Goal: Information Seeking & Learning: Learn about a topic

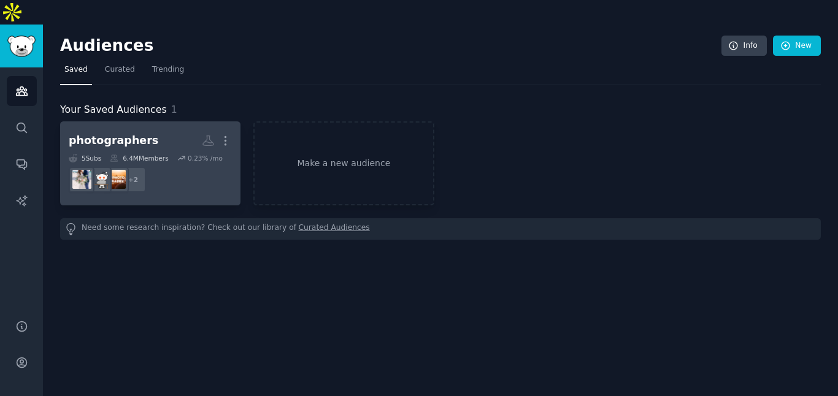
click at [156, 130] on h2 "photographers More" at bounding box center [150, 140] width 163 height 21
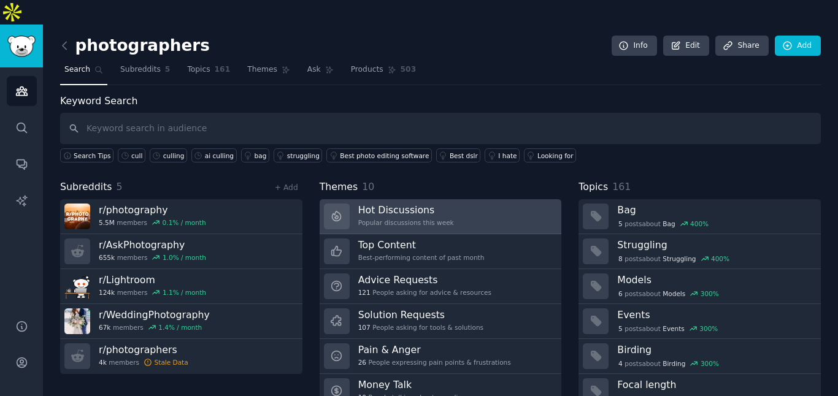
click at [387, 218] on div "Popular discussions this week" at bounding box center [406, 222] width 96 height 9
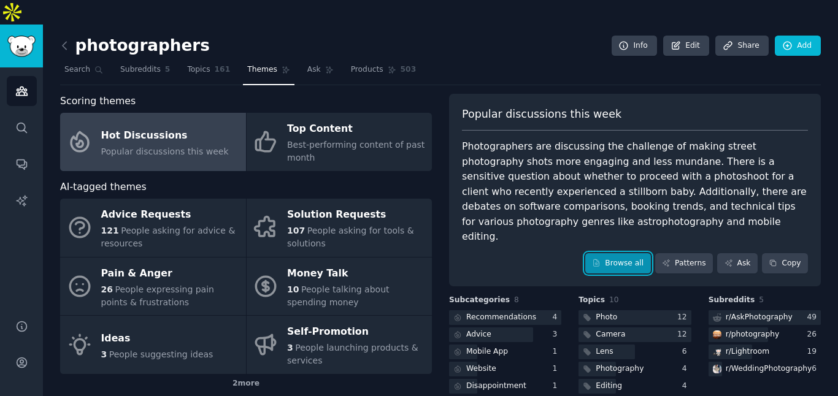
click at [621, 253] on link "Browse all" at bounding box center [618, 263] width 66 height 21
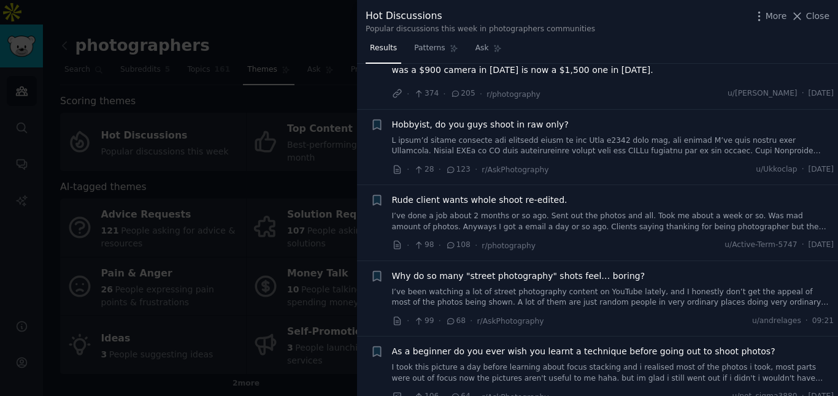
scroll to position [51, 0]
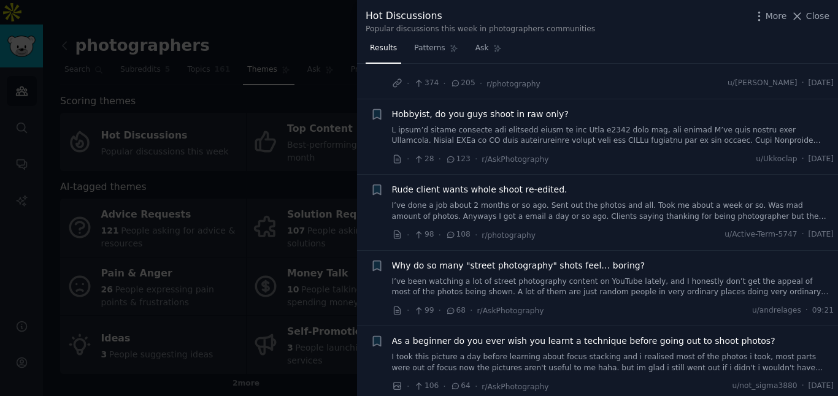
click at [519, 201] on link "I’ve done a job about 2 months or so ago. Sent out the photos and all. Took me …" at bounding box center [613, 211] width 442 height 21
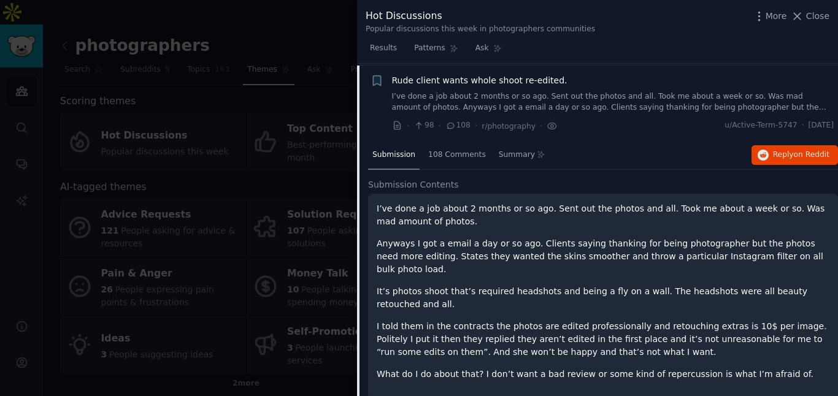
scroll to position [163, 0]
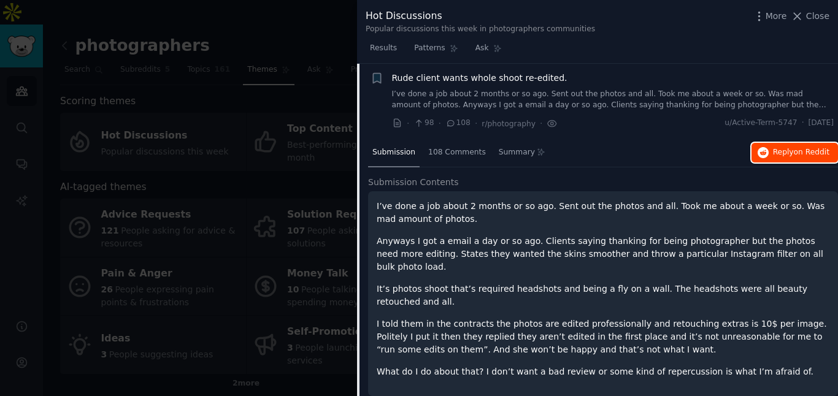
click at [764, 156] on icon "button" at bounding box center [763, 152] width 11 height 11
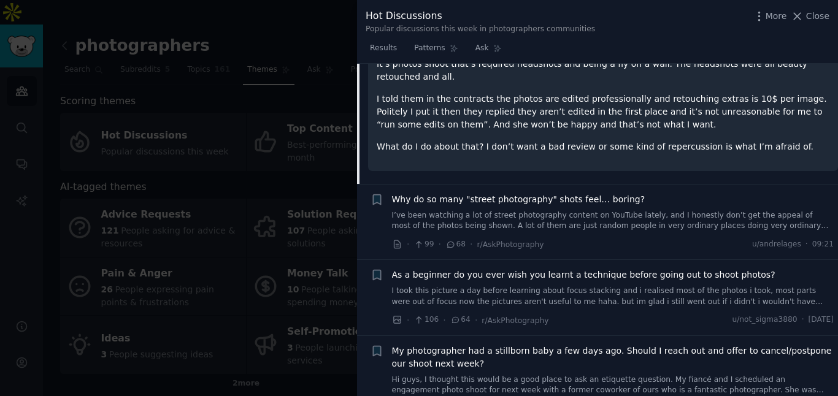
scroll to position [392, 0]
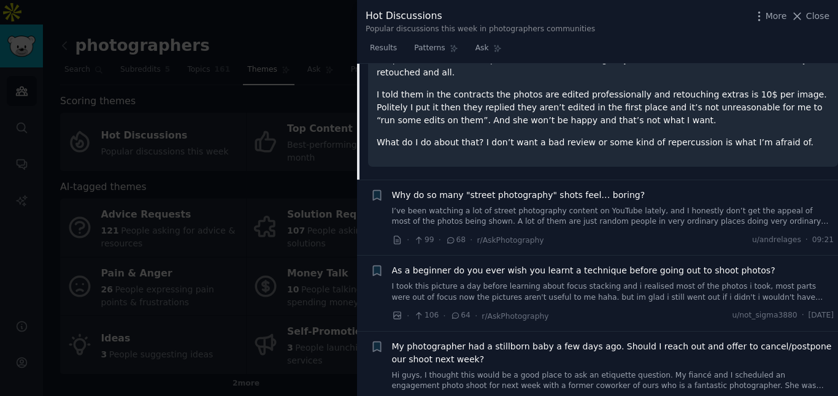
click at [562, 264] on span "As a beginner do you ever wish you learnt a technique before going out to shoot…" at bounding box center [584, 270] width 384 height 13
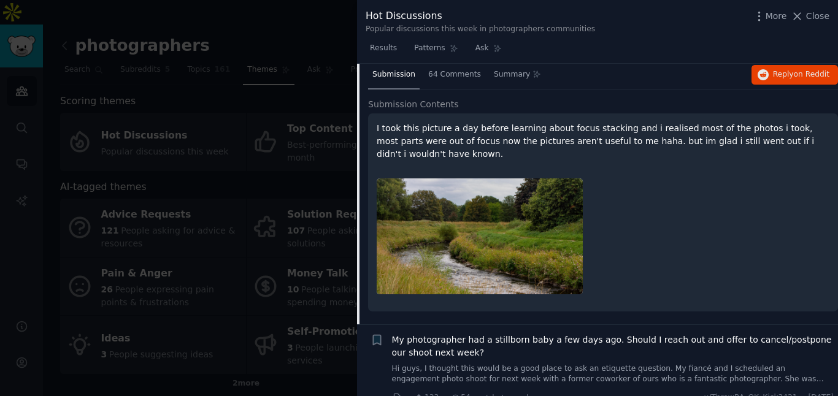
scroll to position [314, 0]
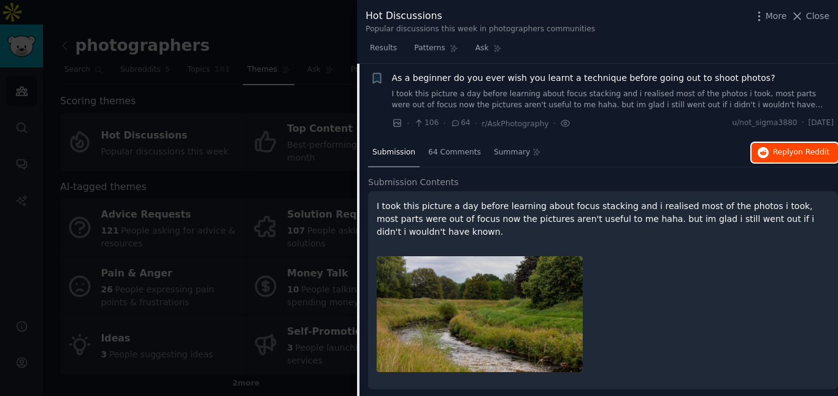
click at [773, 148] on span "Reply on Reddit" at bounding box center [801, 152] width 56 height 11
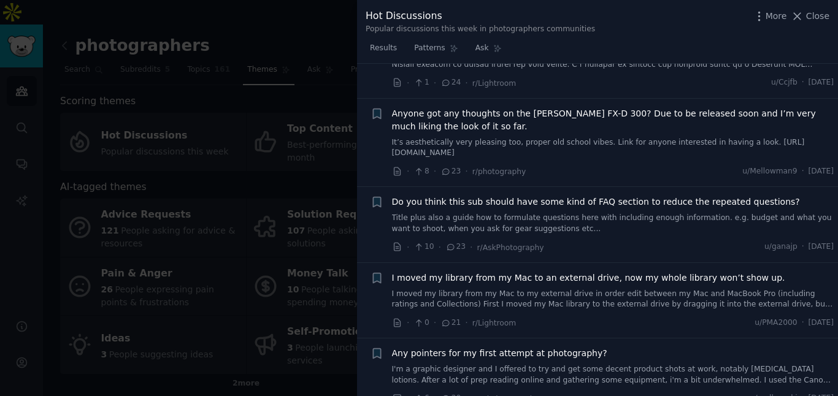
scroll to position [1106, 0]
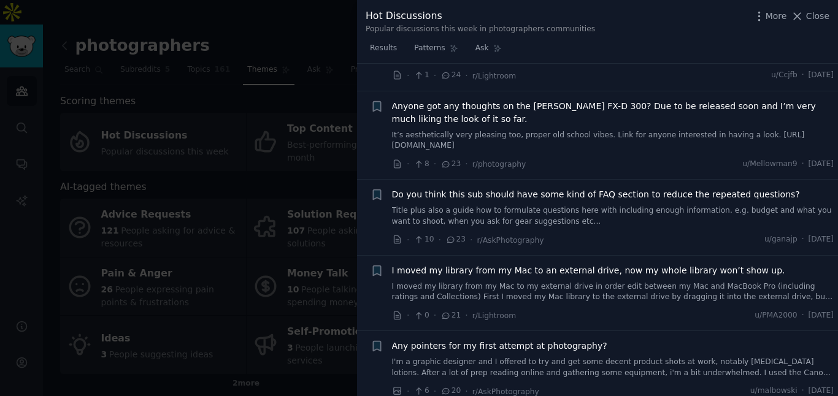
click at [527, 206] on link "Title plus also a guide how to formulate questions here with including enough i…" at bounding box center [613, 216] width 442 height 21
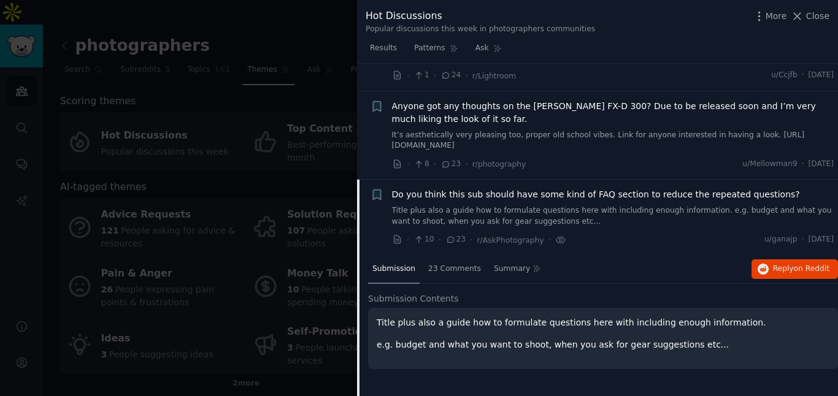
scroll to position [946, 0]
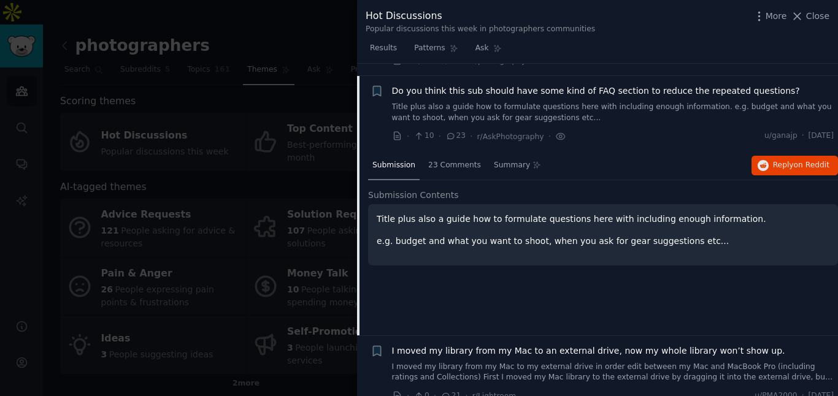
click at [621, 102] on link "Title plus also a guide how to formulate questions here with including enough i…" at bounding box center [613, 112] width 442 height 21
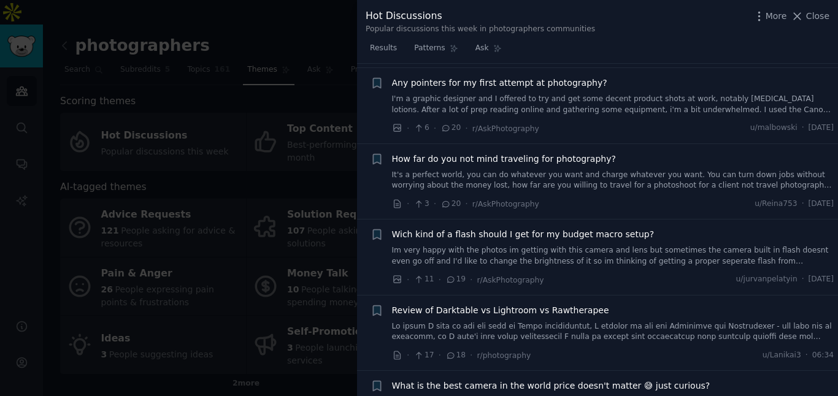
scroll to position [1116, 0]
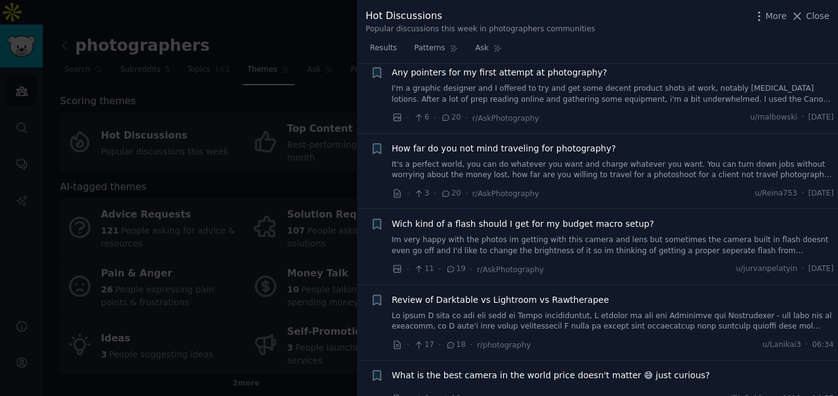
click at [585, 311] on link at bounding box center [613, 321] width 442 height 21
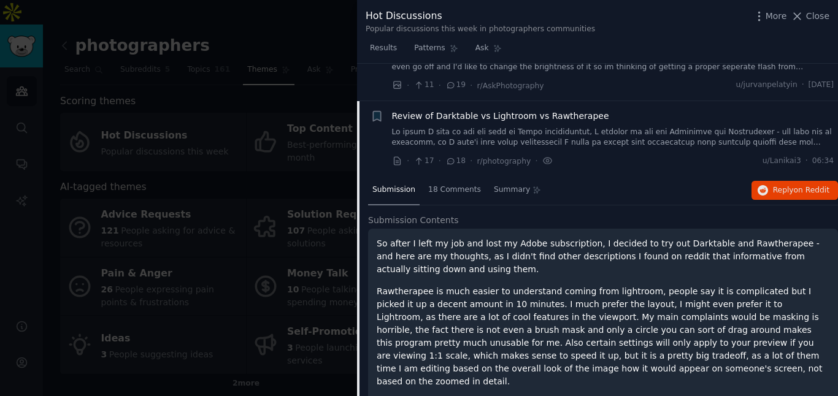
scroll to position [1325, 0]
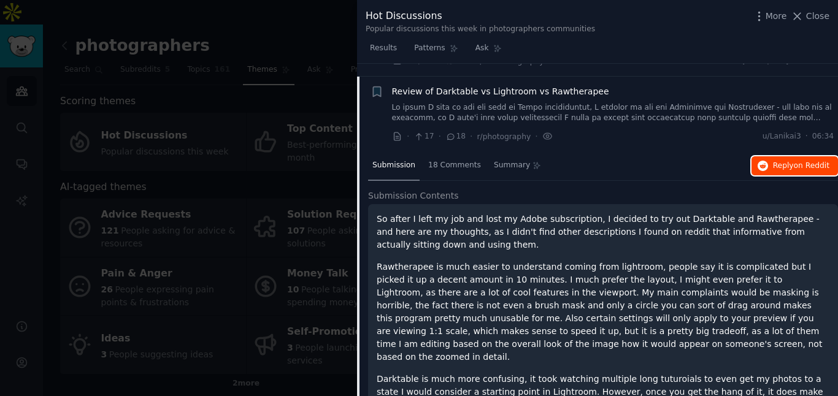
click at [775, 161] on span "Reply on Reddit" at bounding box center [801, 166] width 56 height 11
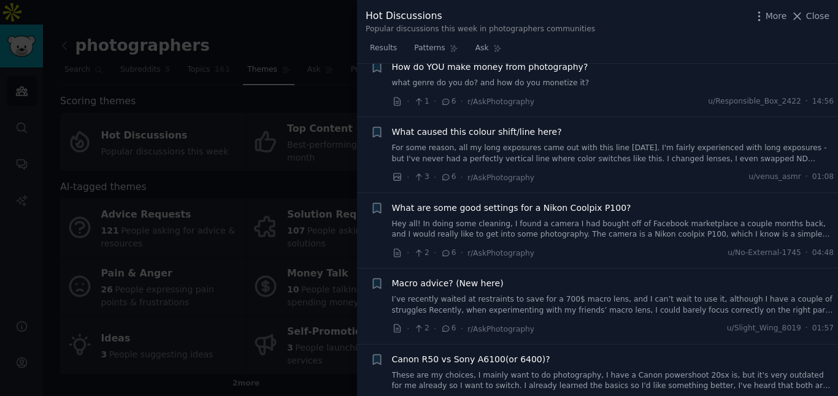
scroll to position [3979, 0]
click at [561, 295] on link "I’ve recently waited at restraints to save for a 700$ macro lens, and I can’t w…" at bounding box center [613, 305] width 442 height 21
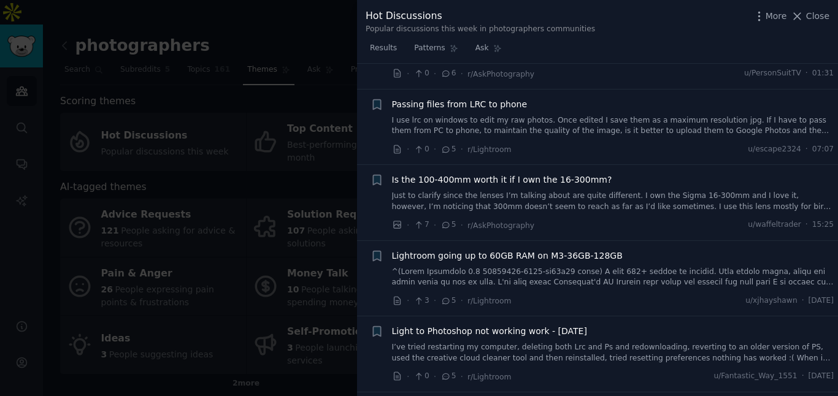
scroll to position [3947, 0]
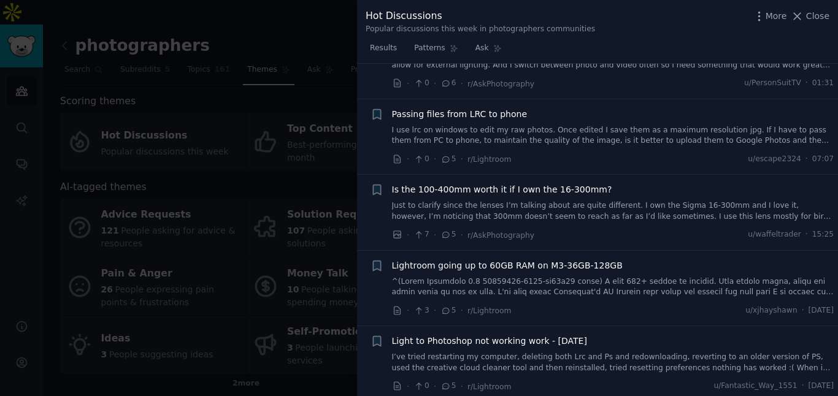
click at [602, 282] on link at bounding box center [613, 287] width 442 height 21
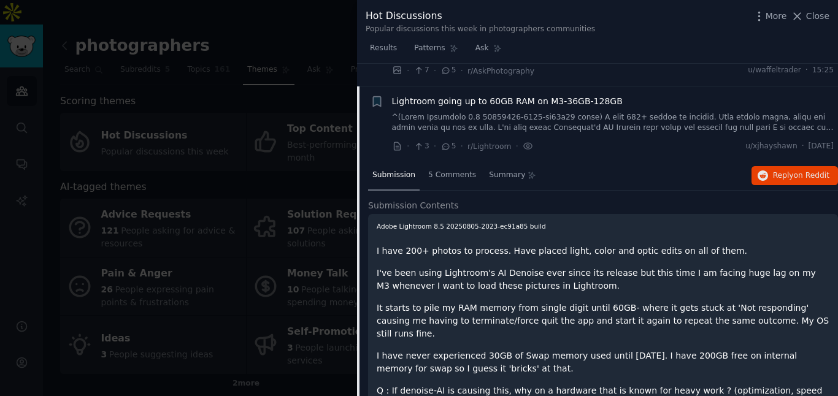
scroll to position [3937, 0]
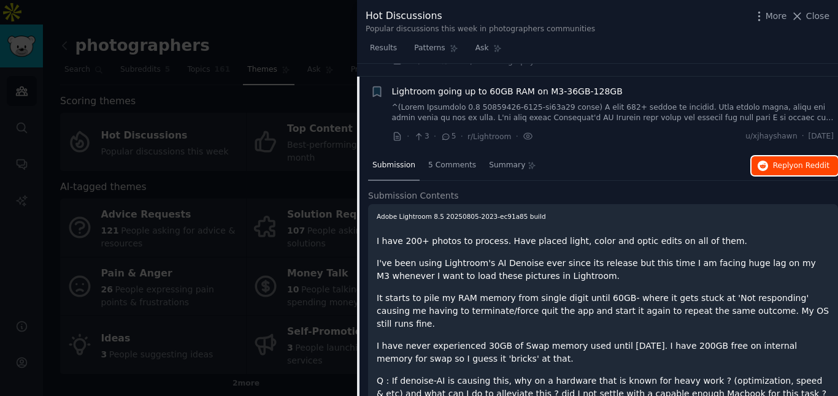
click at [774, 158] on button "Reply on Reddit" at bounding box center [795, 166] width 87 height 20
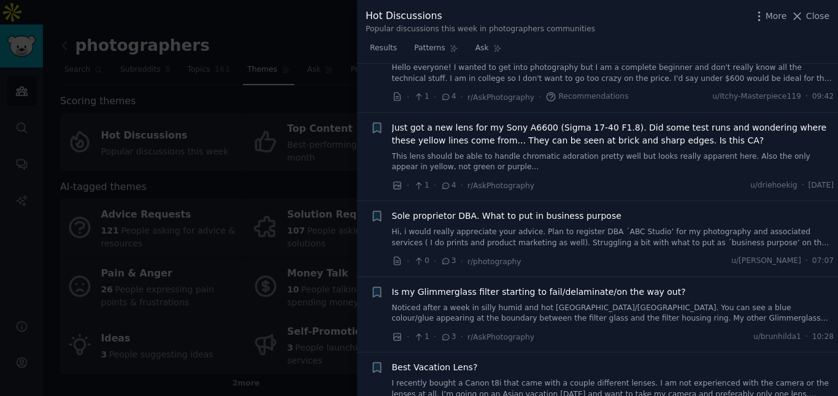
scroll to position [5180, 0]
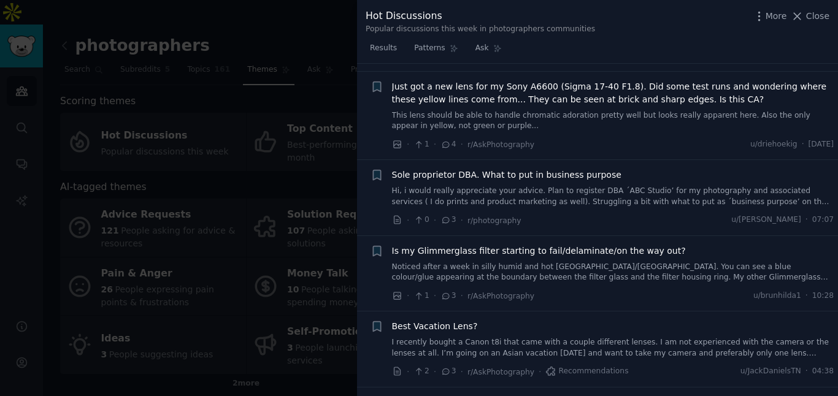
click at [463, 262] on link "Noticed after a week in silly humid and hot [GEOGRAPHIC_DATA]/[GEOGRAPHIC_DATA]…" at bounding box center [613, 272] width 442 height 21
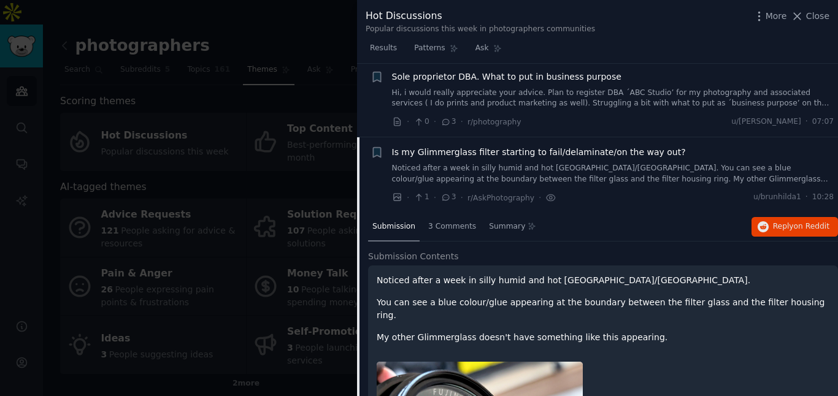
scroll to position [4849, 0]
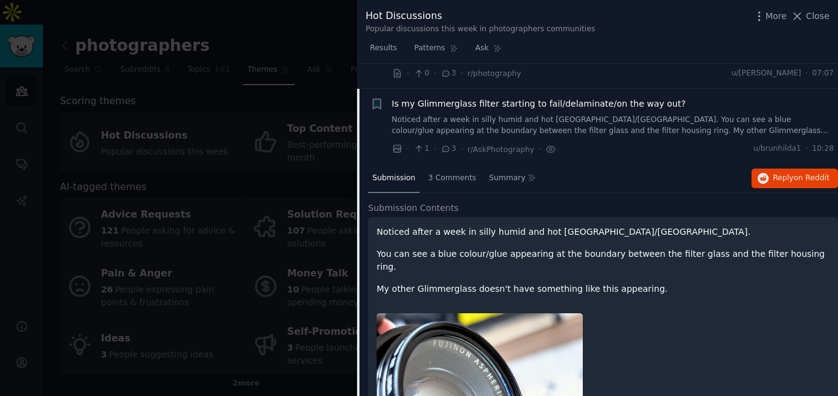
click at [477, 115] on link "Noticed after a week in silly humid and hot [GEOGRAPHIC_DATA]/[GEOGRAPHIC_DATA]…" at bounding box center [613, 125] width 442 height 21
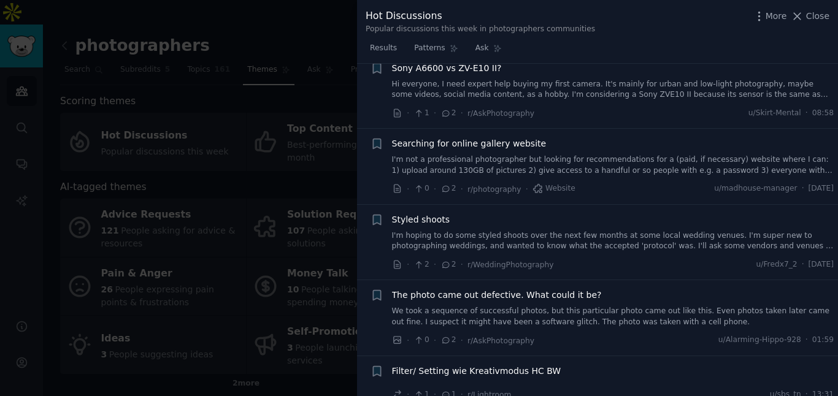
scroll to position [5528, 0]
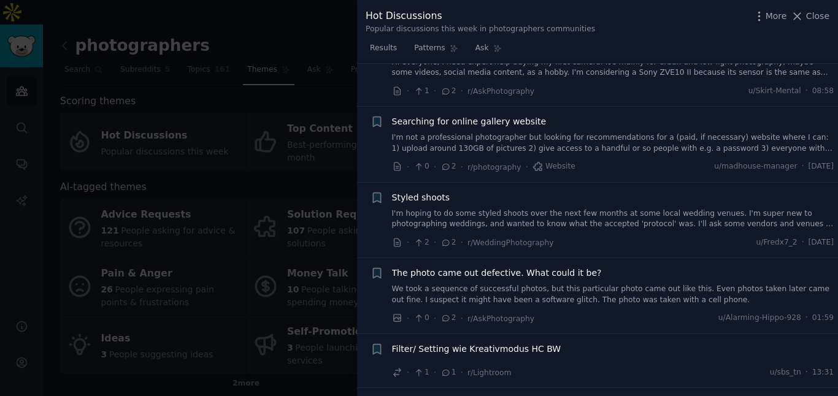
click at [546, 133] on link "I'm not a professional photographer but looking for recommendations for a (paid…" at bounding box center [613, 143] width 442 height 21
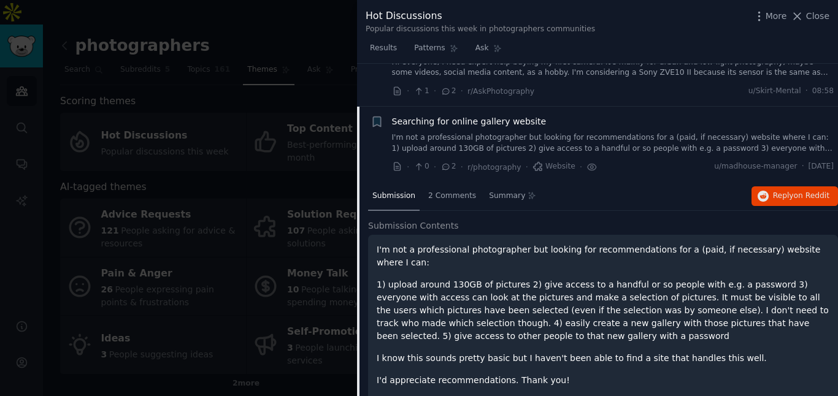
scroll to position [5546, 0]
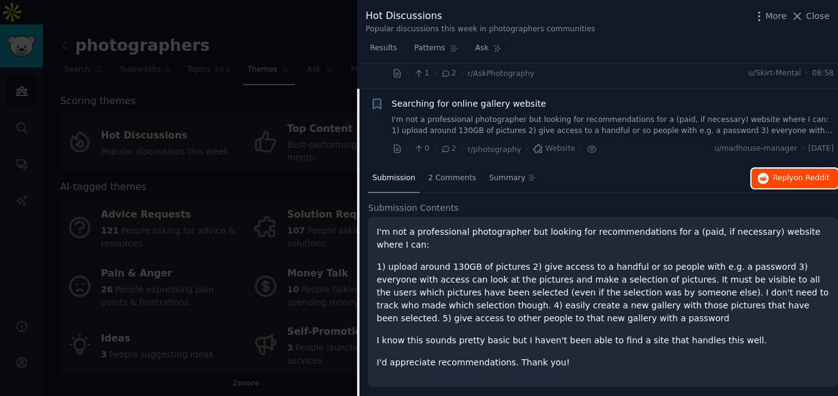
click at [808, 174] on span "on Reddit" at bounding box center [812, 178] width 36 height 9
